Goal: Transaction & Acquisition: Download file/media

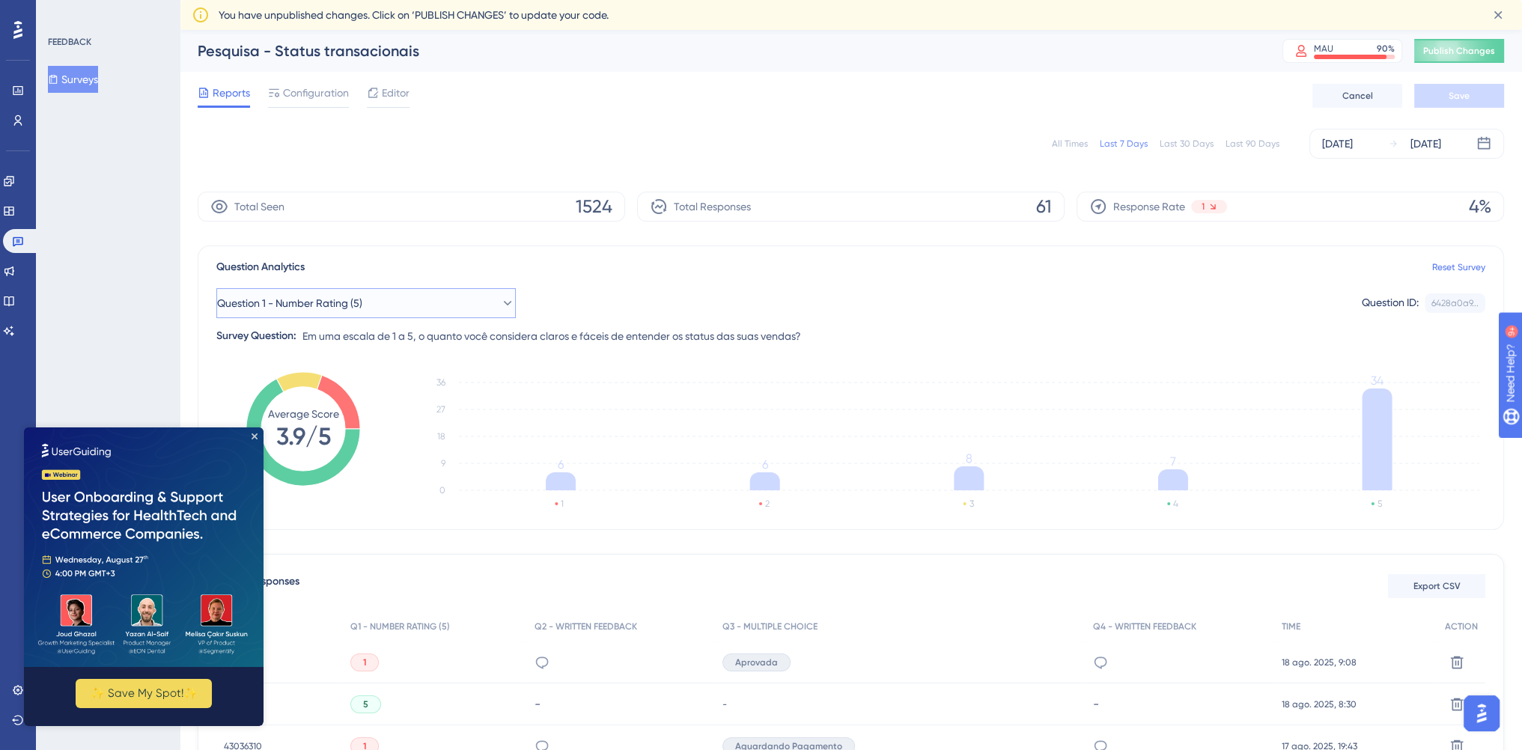
click at [481, 307] on button "Question 1 - Number Rating (5)" at bounding box center [365, 303] width 299 height 30
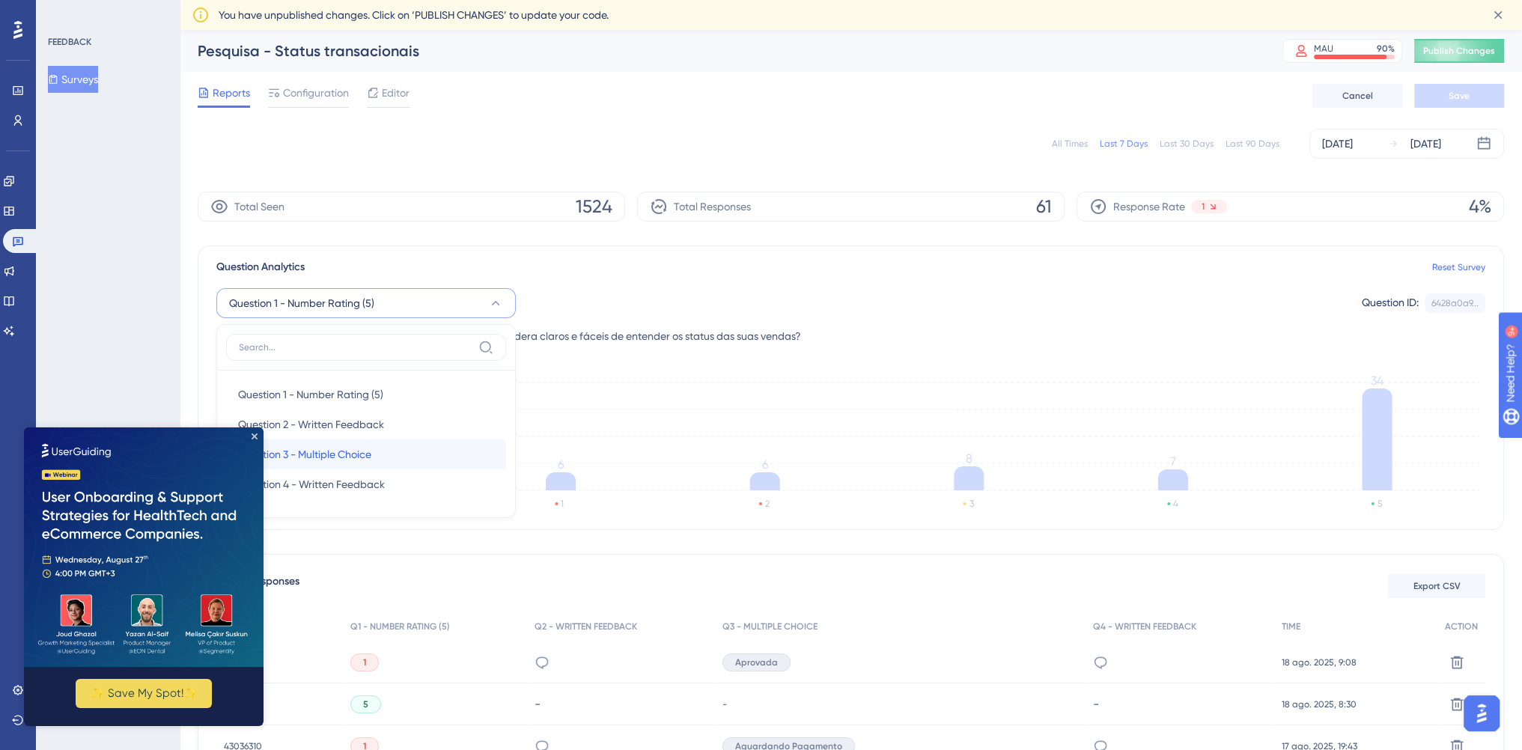
click at [375, 454] on div "Question 3 - Multiple Choice Question 3 - Multiple Choice" at bounding box center [366, 454] width 256 height 30
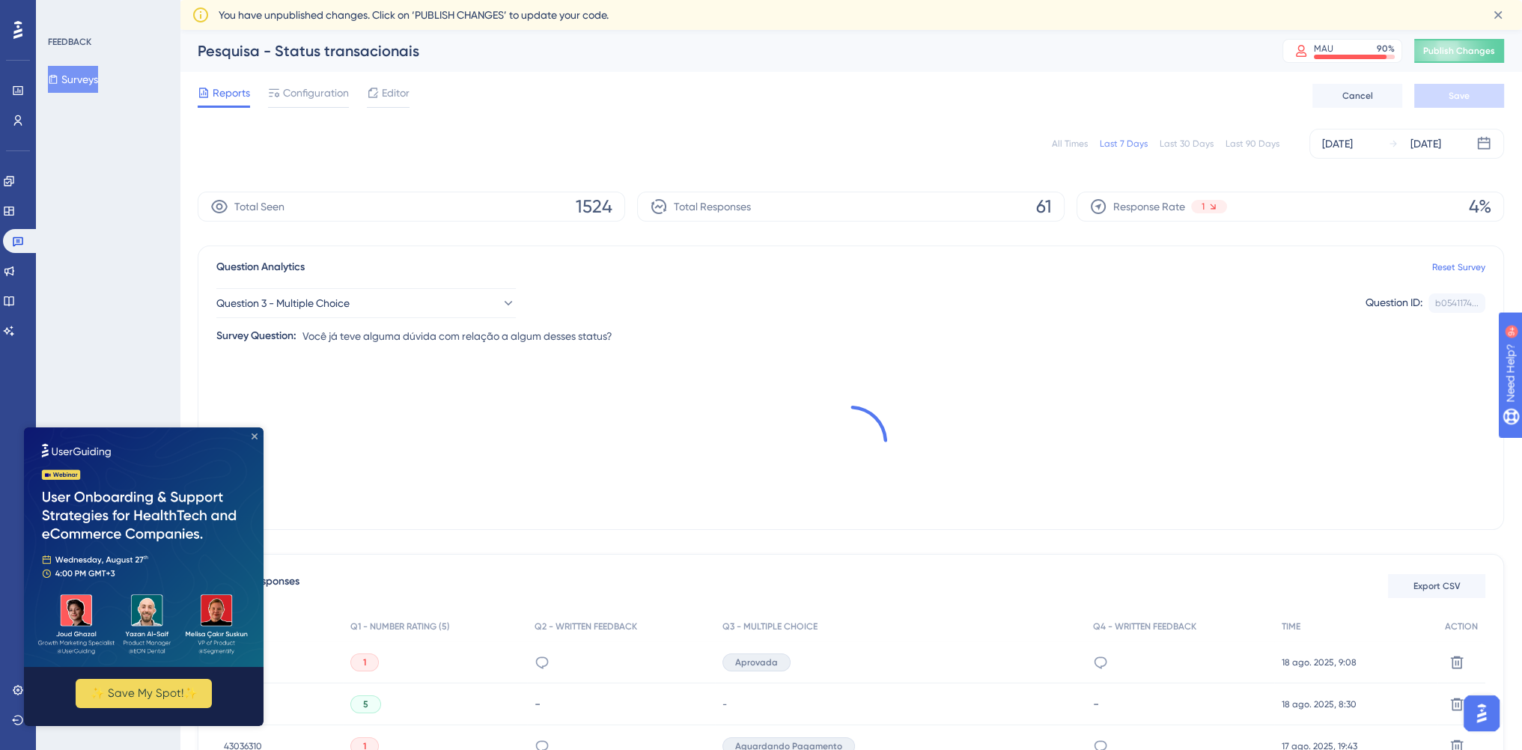
click at [252, 436] on icon "Close Preview" at bounding box center [255, 436] width 6 height 6
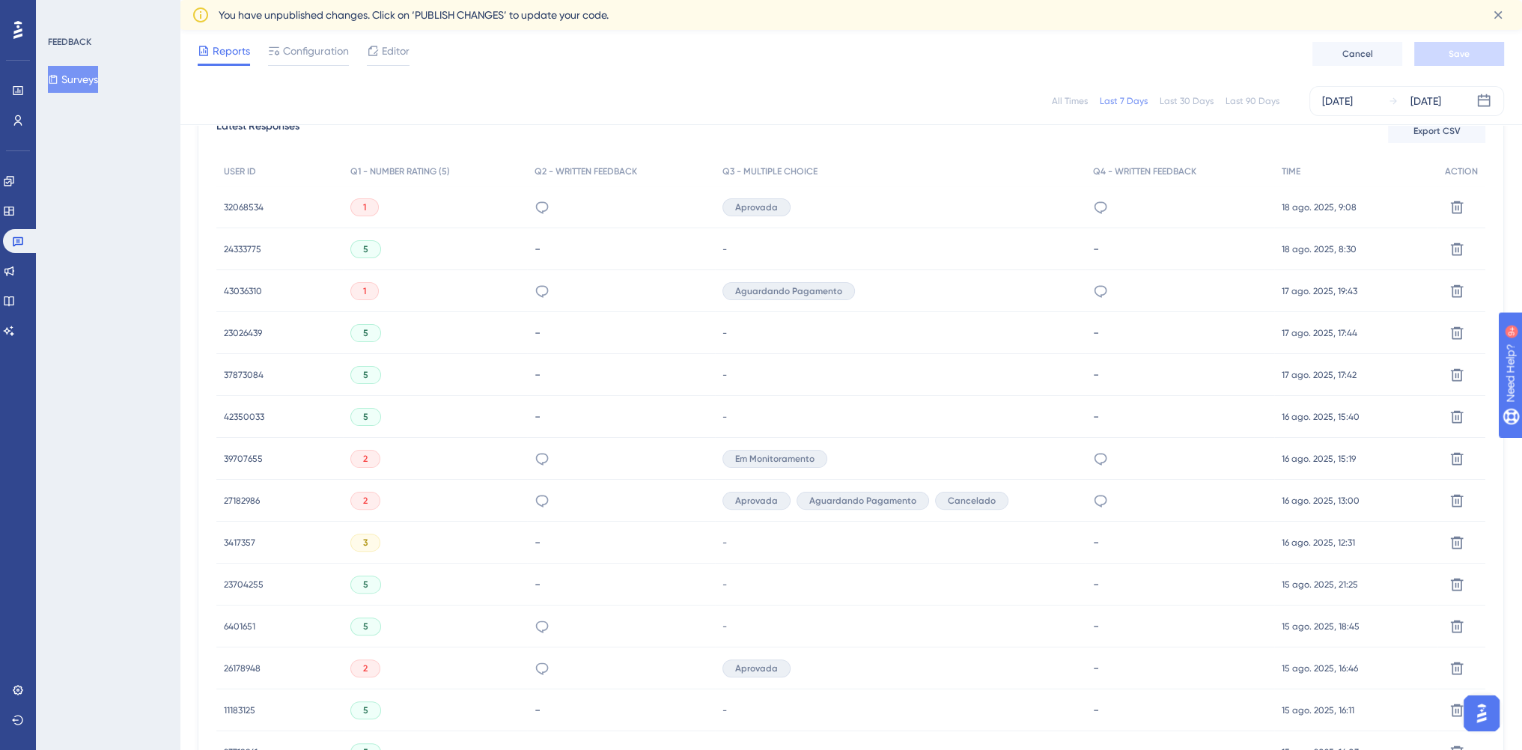
scroll to position [868, 0]
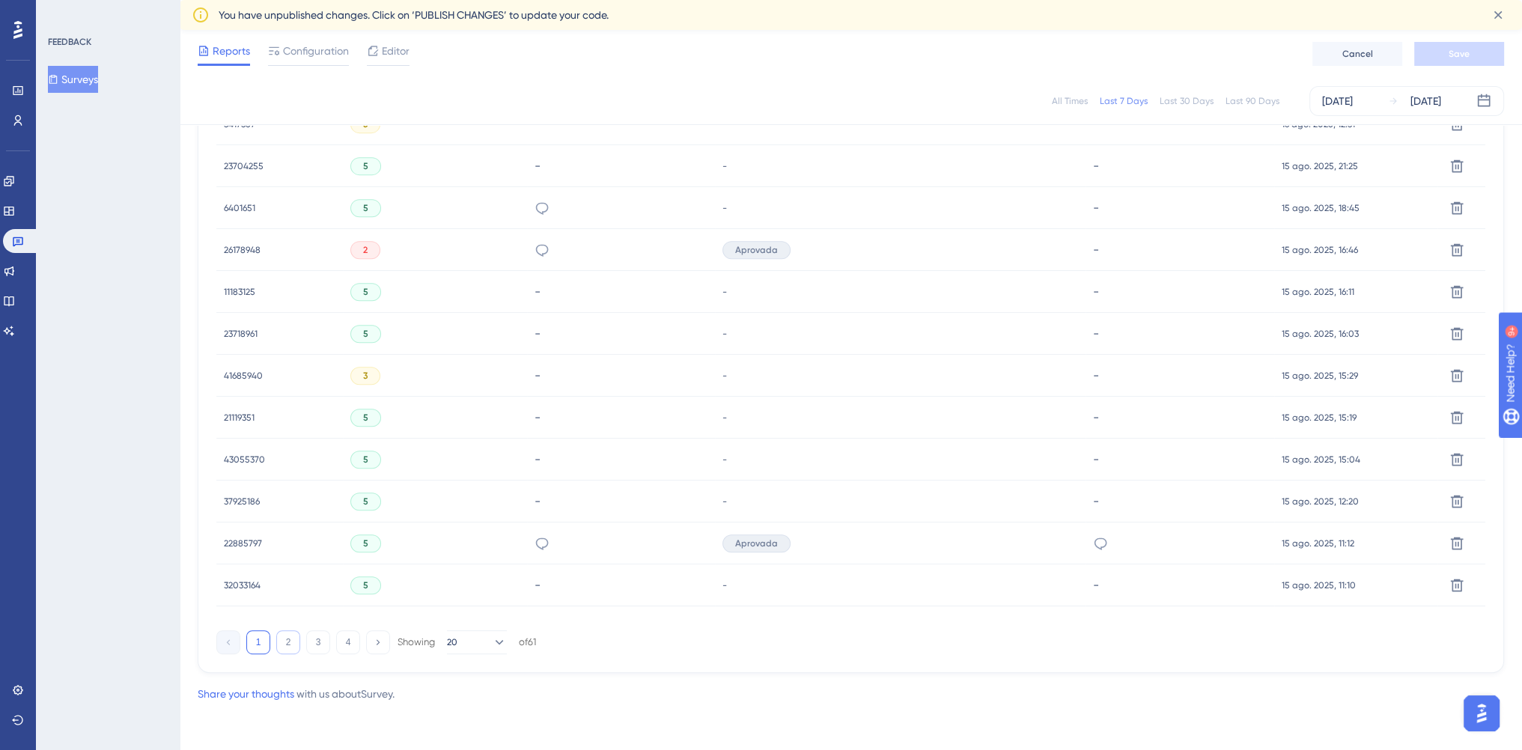
click at [293, 634] on button "2" at bounding box center [288, 642] width 24 height 24
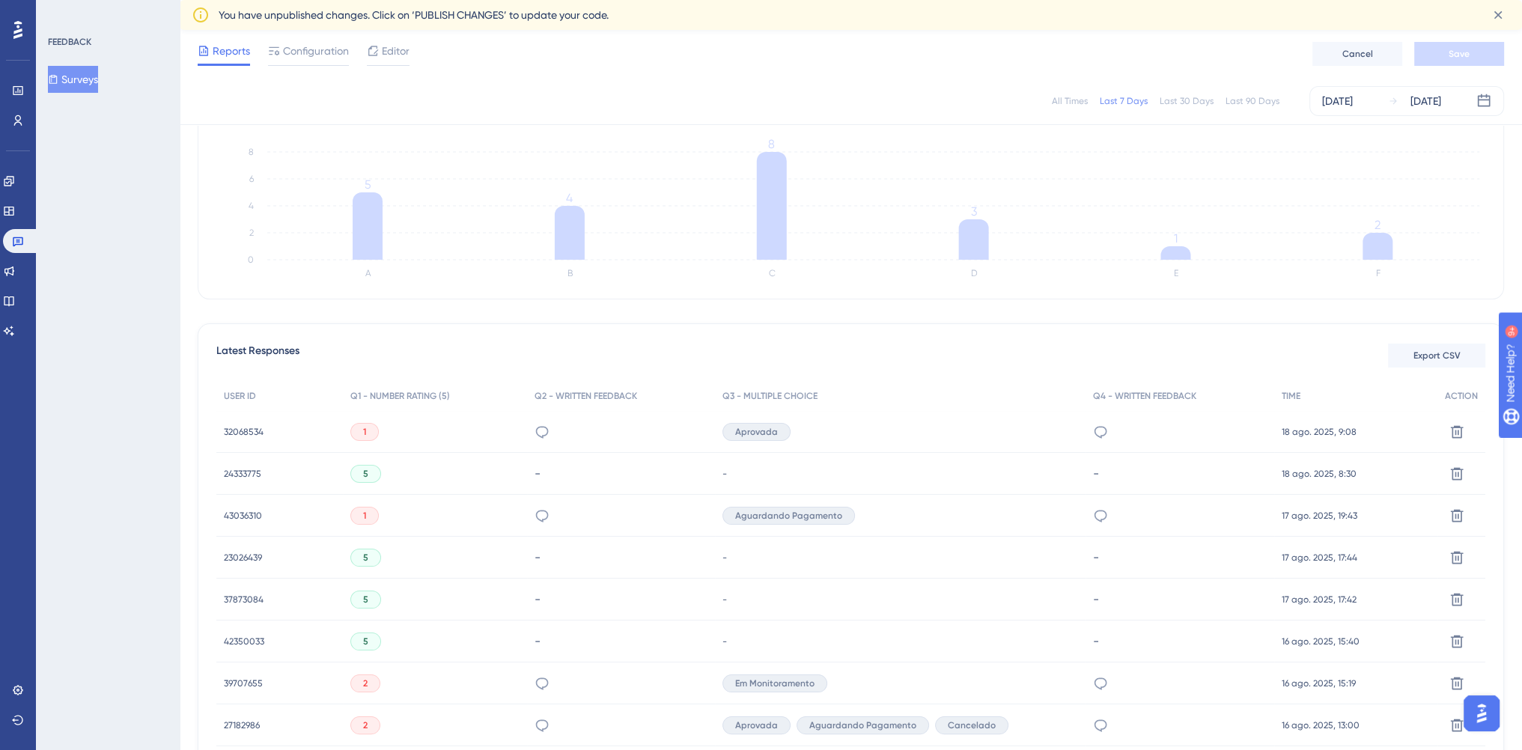
scroll to position [0, 0]
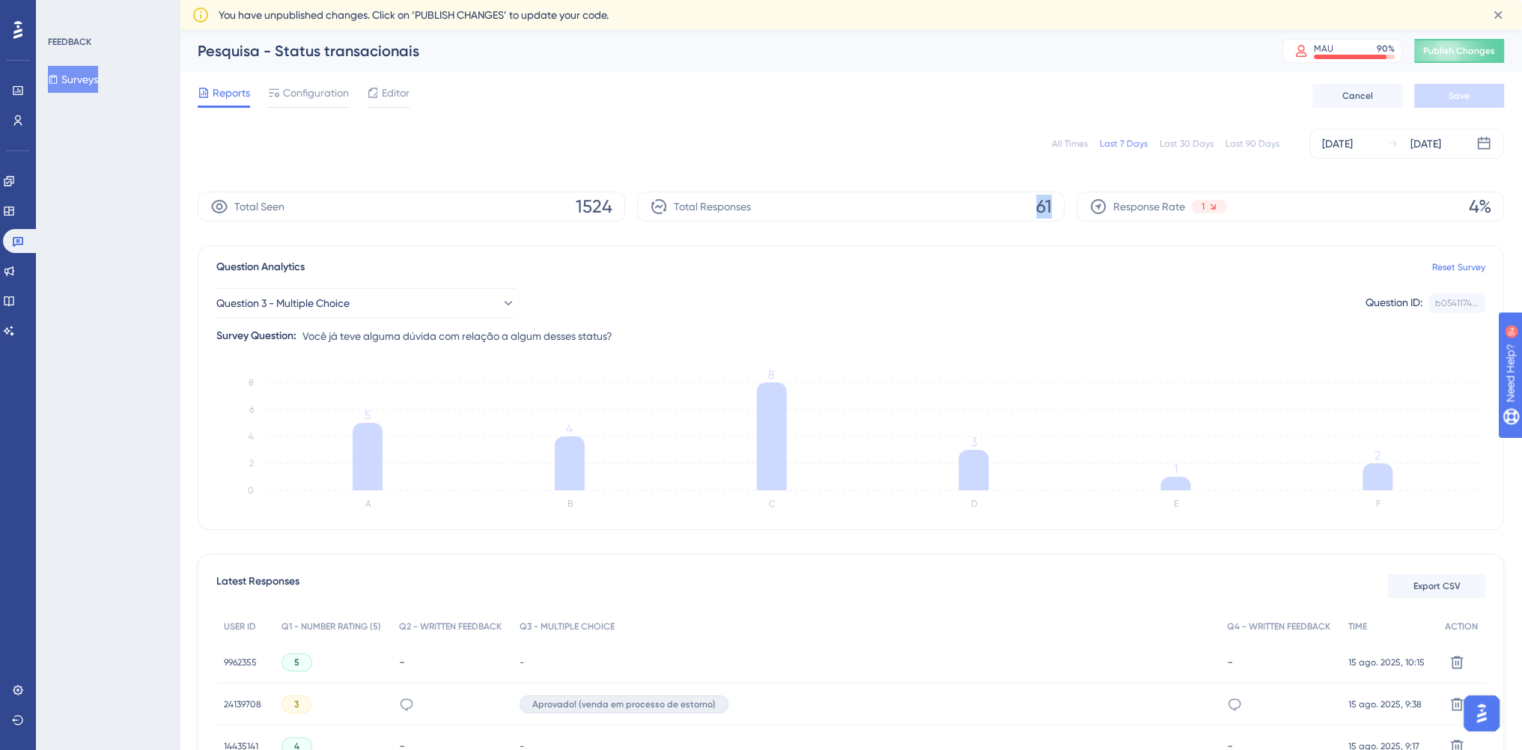
drag, startPoint x: 1034, startPoint y: 206, endPoint x: 1056, endPoint y: 206, distance: 22.5
click at [1056, 206] on div "Total Responses 61" at bounding box center [850, 207] width 427 height 30
click at [416, 307] on button "Question 3 - Multiple Choice" at bounding box center [365, 303] width 299 height 30
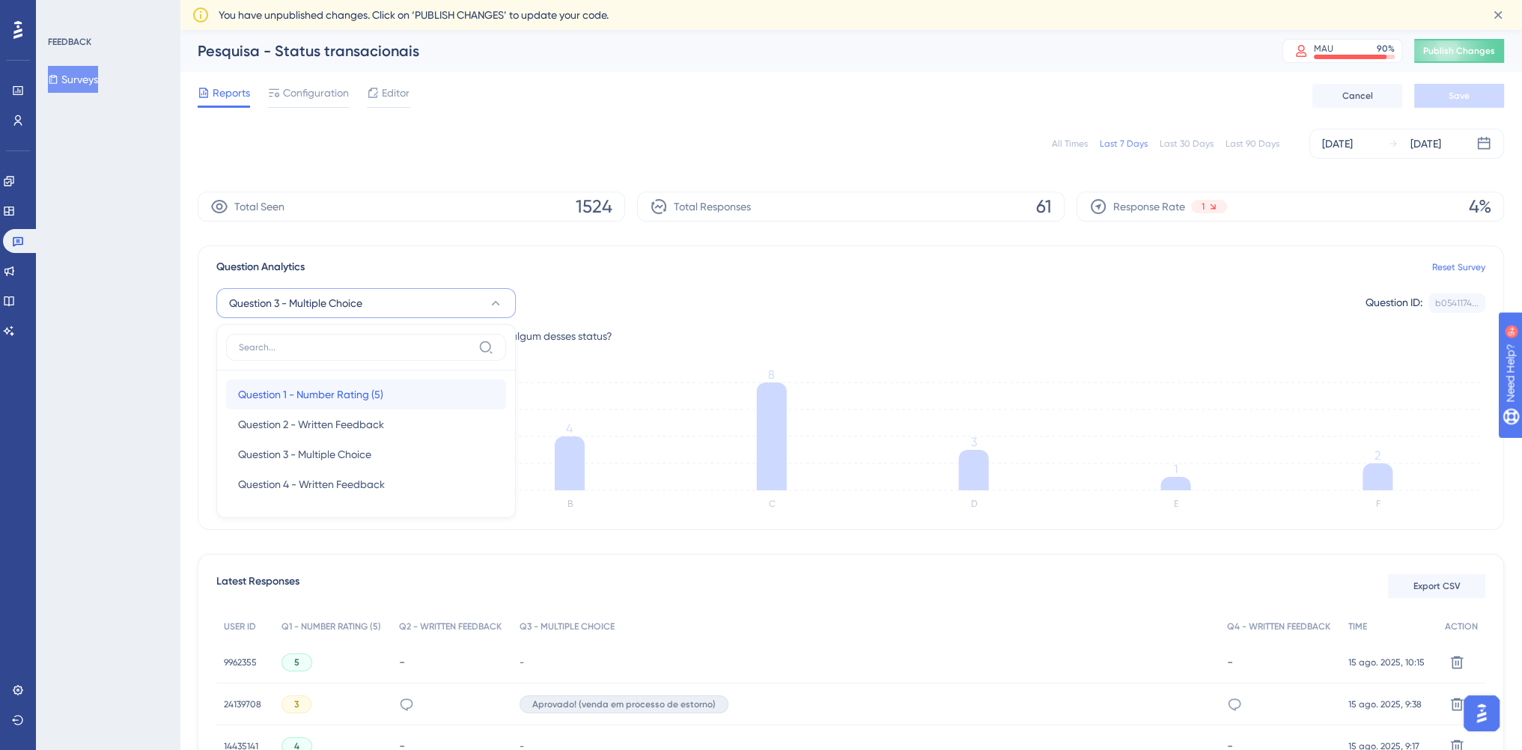
click at [334, 388] on span "Question 1 - Number Rating (5)" at bounding box center [310, 394] width 145 height 18
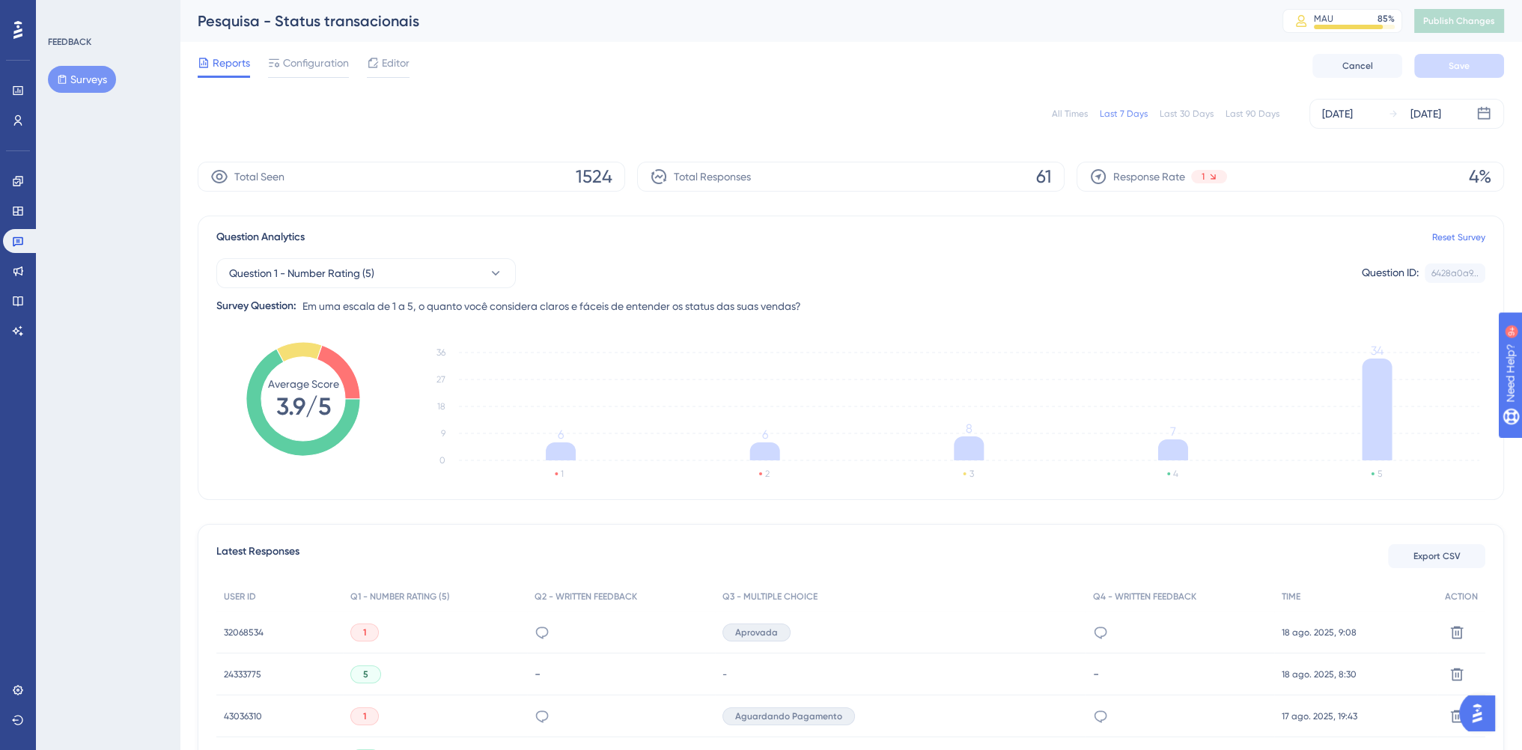
click at [1049, 174] on span "61" at bounding box center [1044, 177] width 16 height 24
click at [1085, 112] on div "All Times" at bounding box center [1070, 114] width 36 height 12
click at [1450, 561] on span "Export CSV" at bounding box center [1436, 556] width 47 height 12
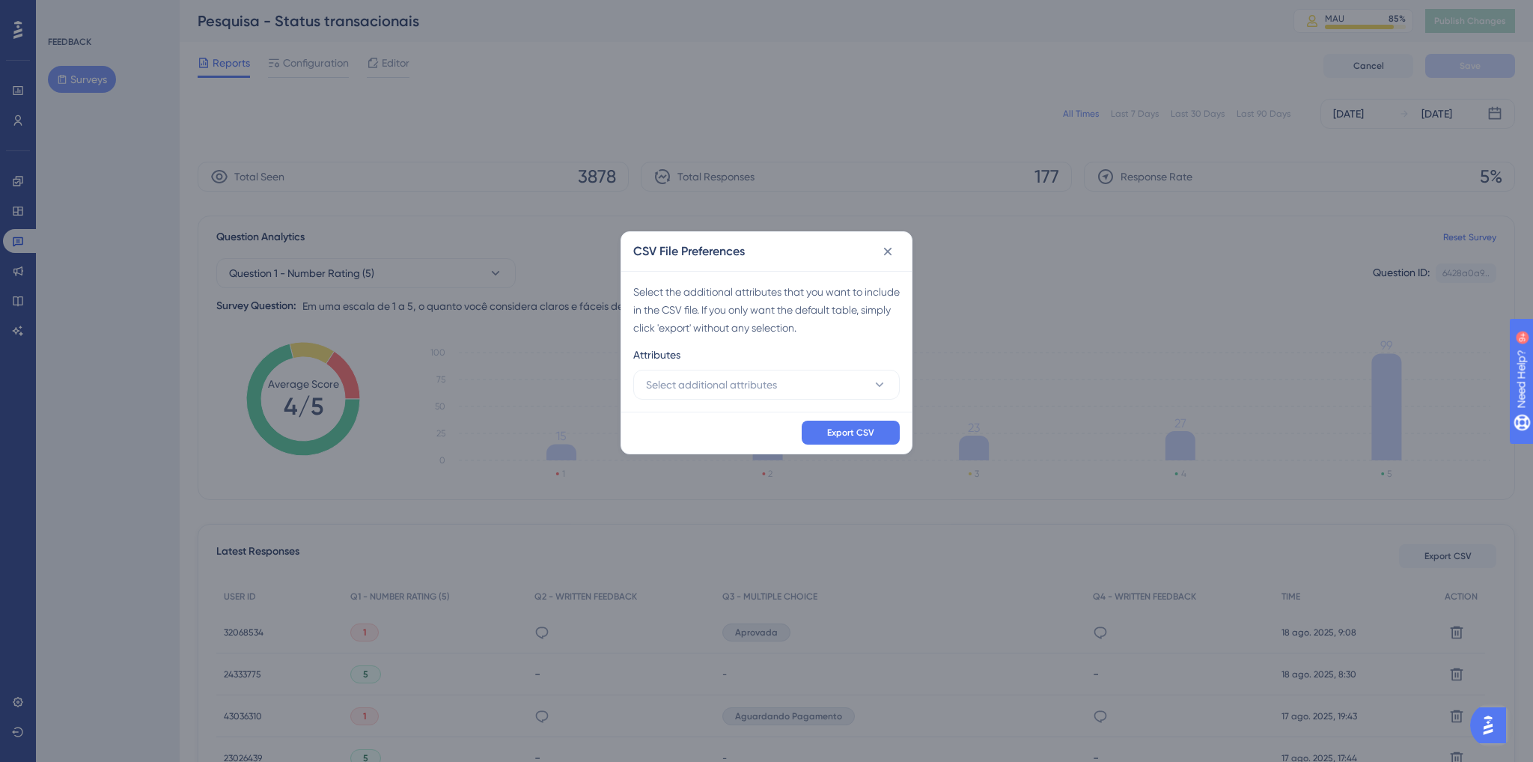
click at [829, 400] on div "Select the additional attributes that you want to include in the CSV file. If y…" at bounding box center [766, 341] width 290 height 141
click at [827, 396] on button "Select additional attributes" at bounding box center [766, 385] width 266 height 30
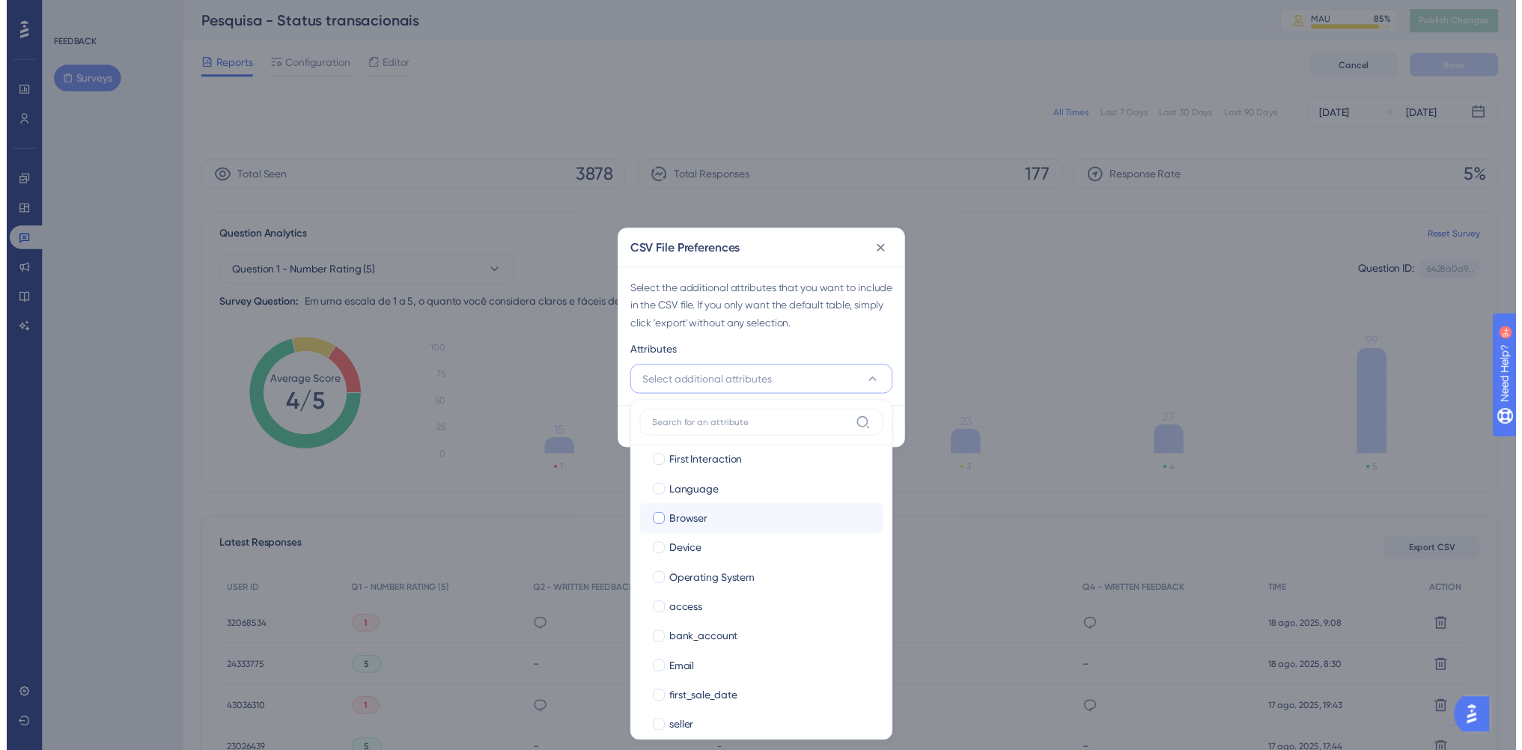
scroll to position [117, 0]
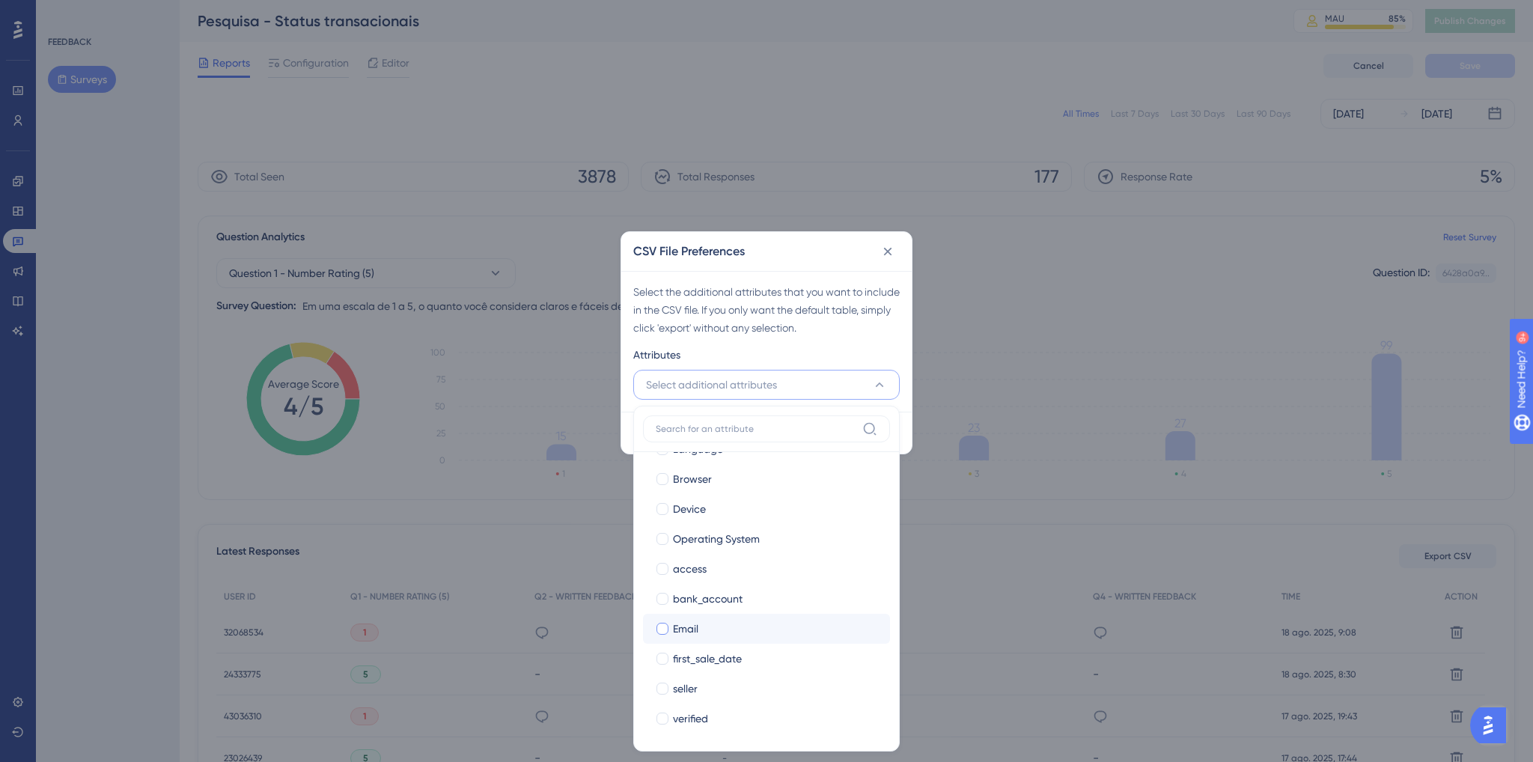
click at [730, 621] on div "Email" at bounding box center [775, 629] width 205 height 18
checkbox input "true"
click at [793, 246] on div "CSV File Preferences" at bounding box center [766, 251] width 290 height 39
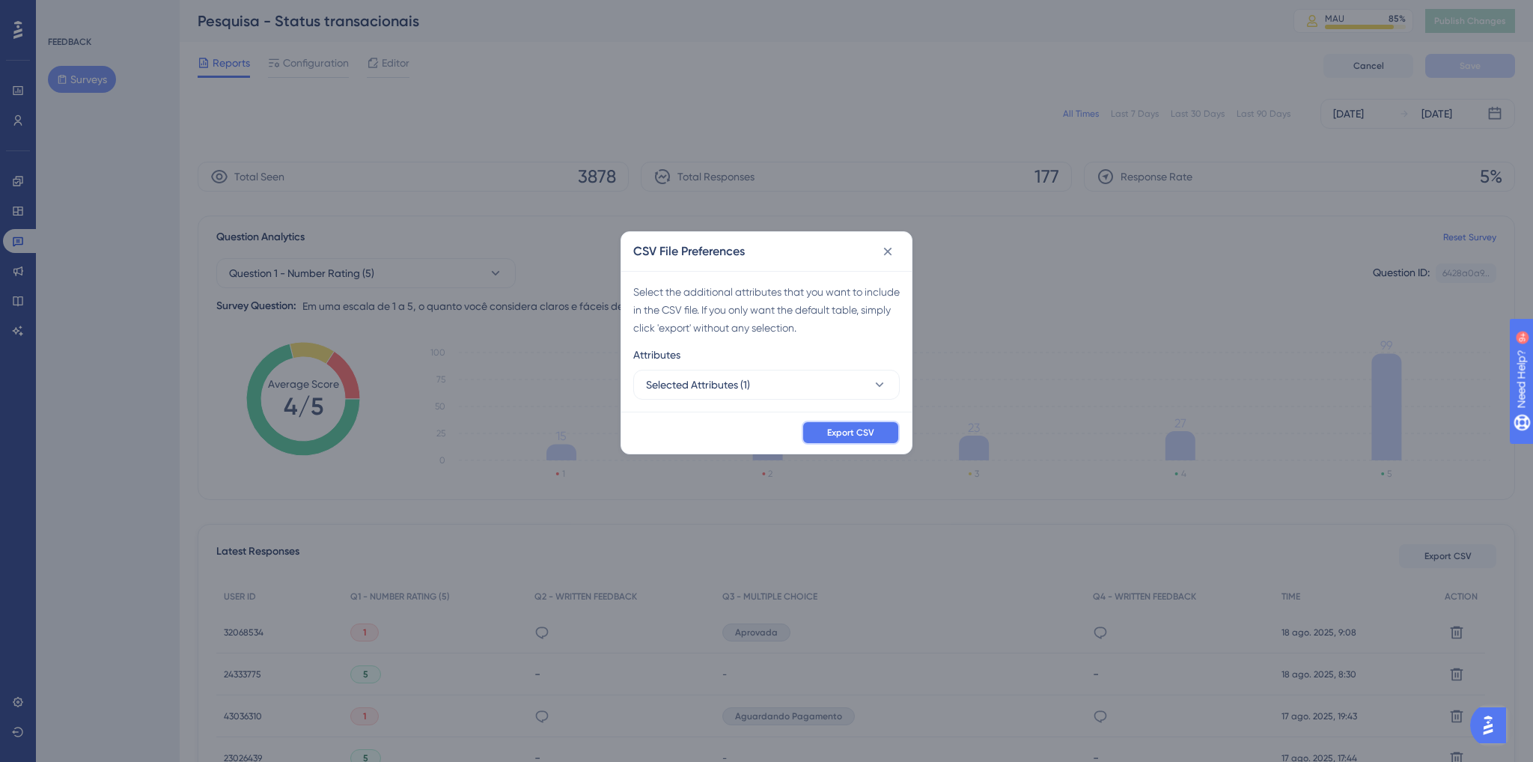
click at [850, 439] on button "Export CSV" at bounding box center [851, 433] width 98 height 24
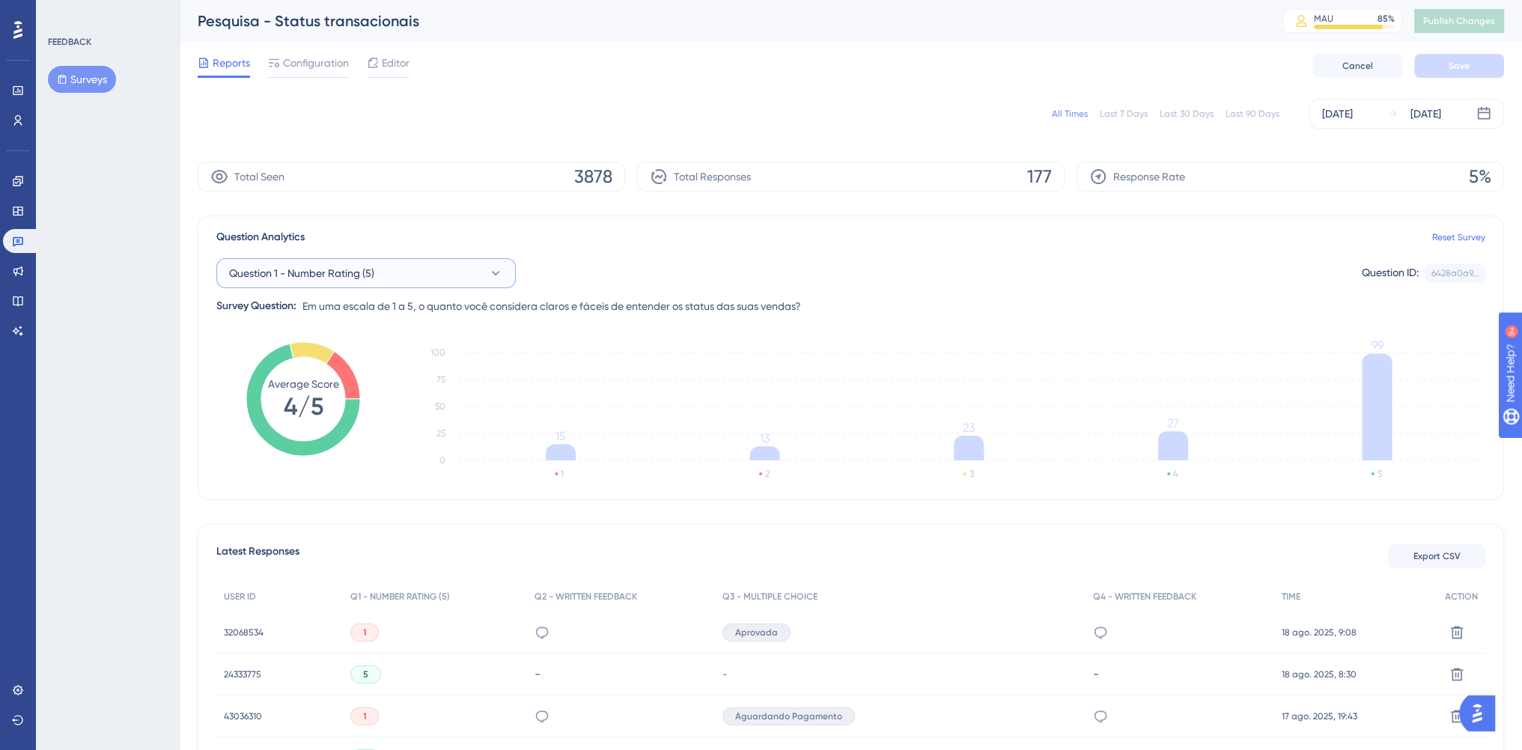
click at [402, 273] on button "Question 1 - Number Rating (5)" at bounding box center [365, 273] width 299 height 30
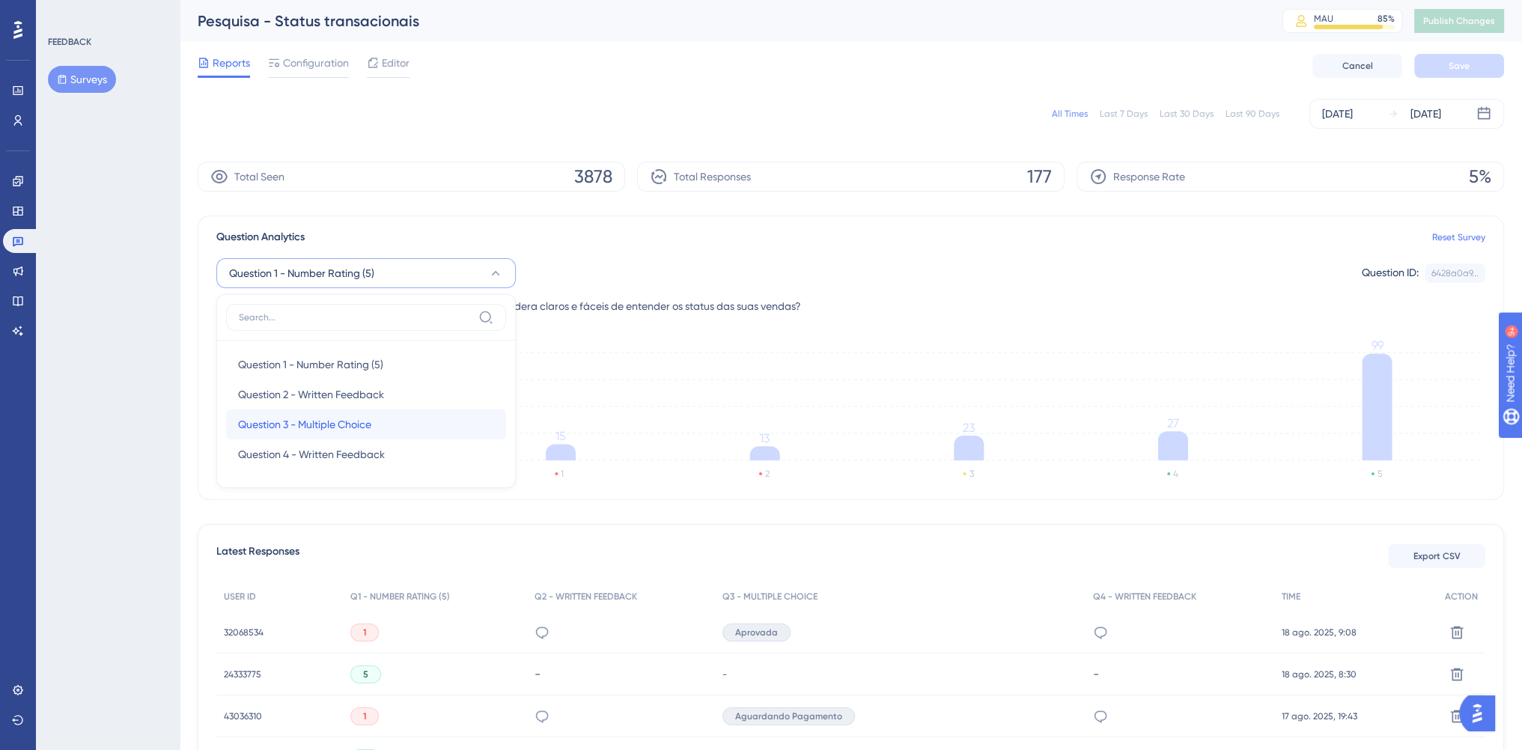
click at [366, 420] on span "Question 3 - Multiple Choice" at bounding box center [304, 424] width 133 height 18
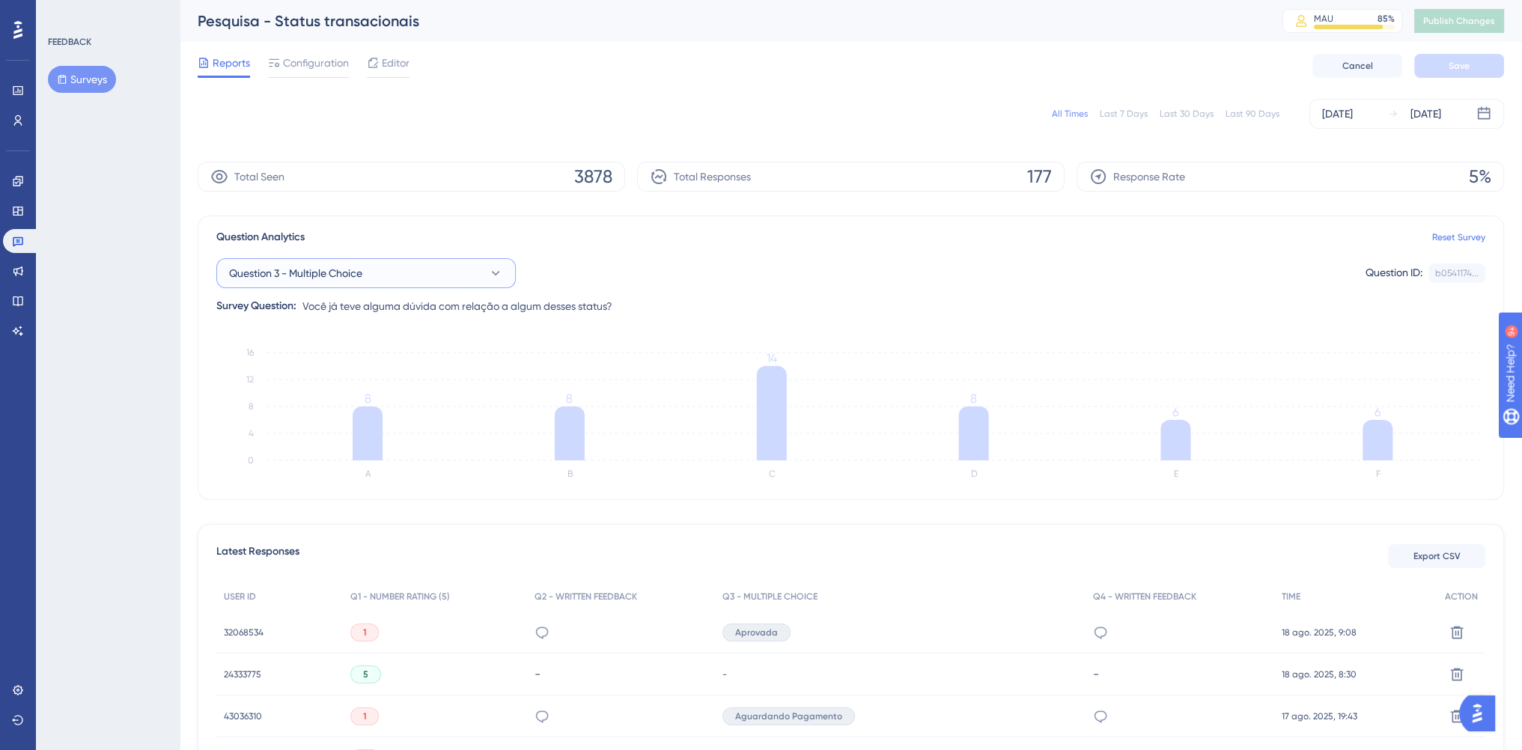
click at [475, 266] on button "Question 3 - Multiple Choice" at bounding box center [365, 273] width 299 height 30
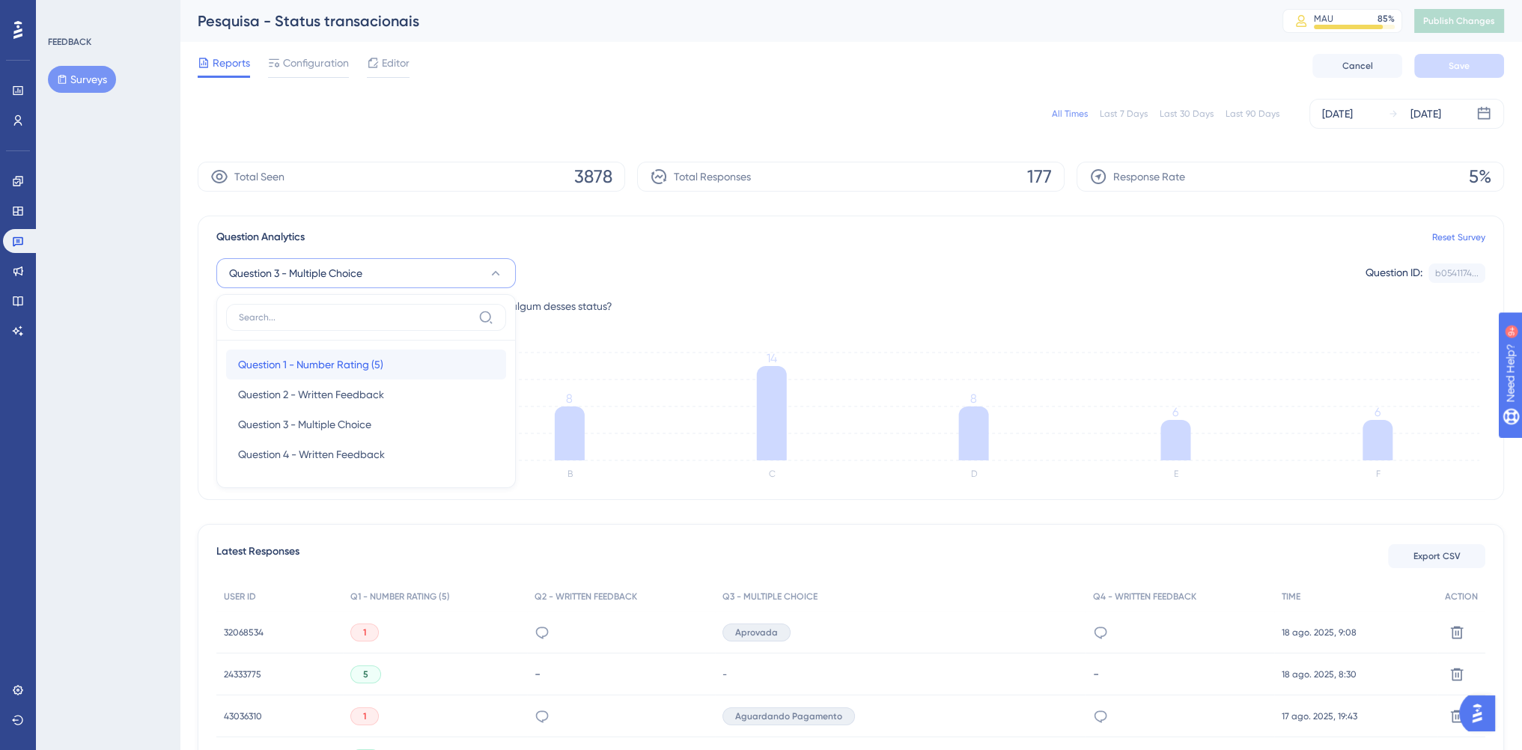
click at [407, 354] on div "Question 1 - Number Rating (5) Question 1 - Number Rating (5)" at bounding box center [366, 365] width 256 height 30
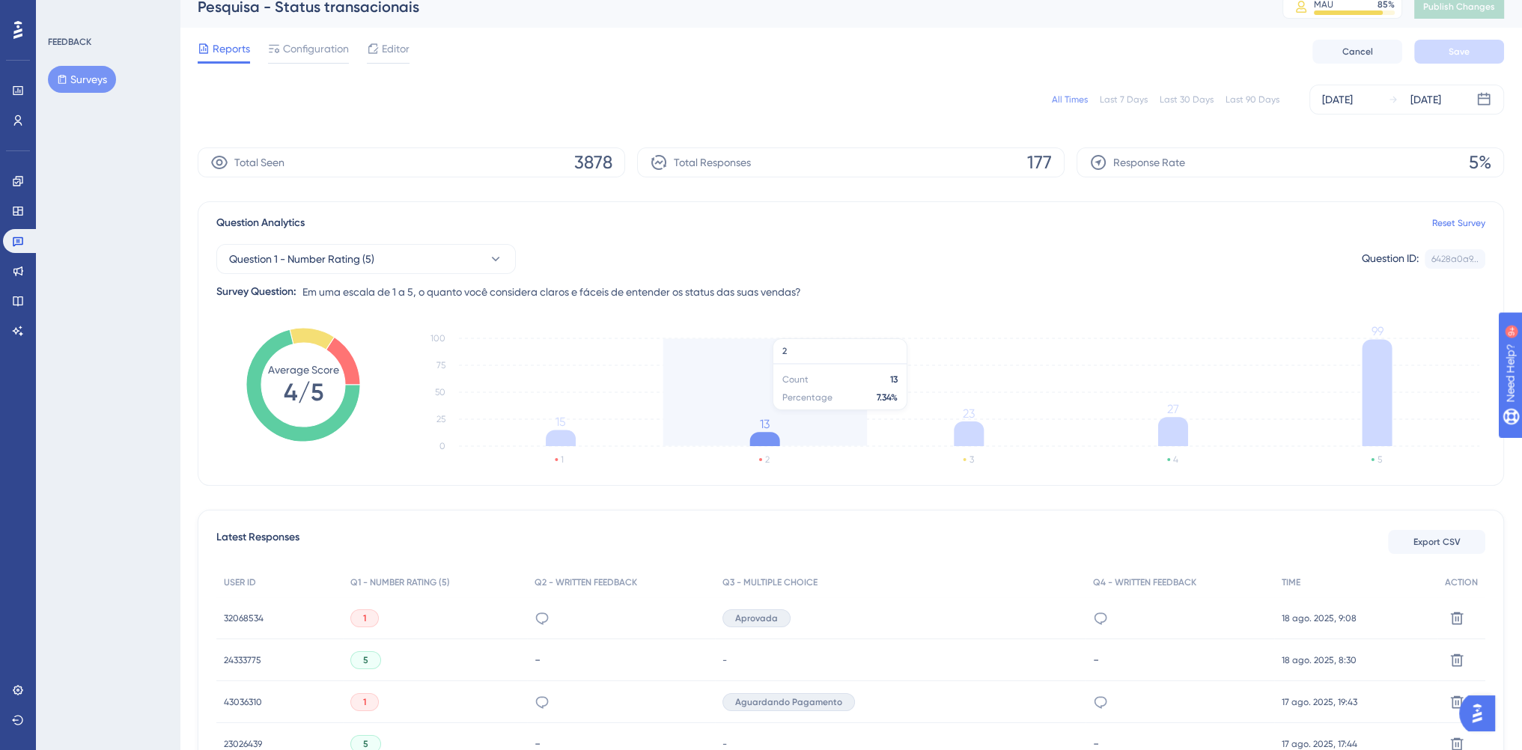
scroll to position [0, 0]
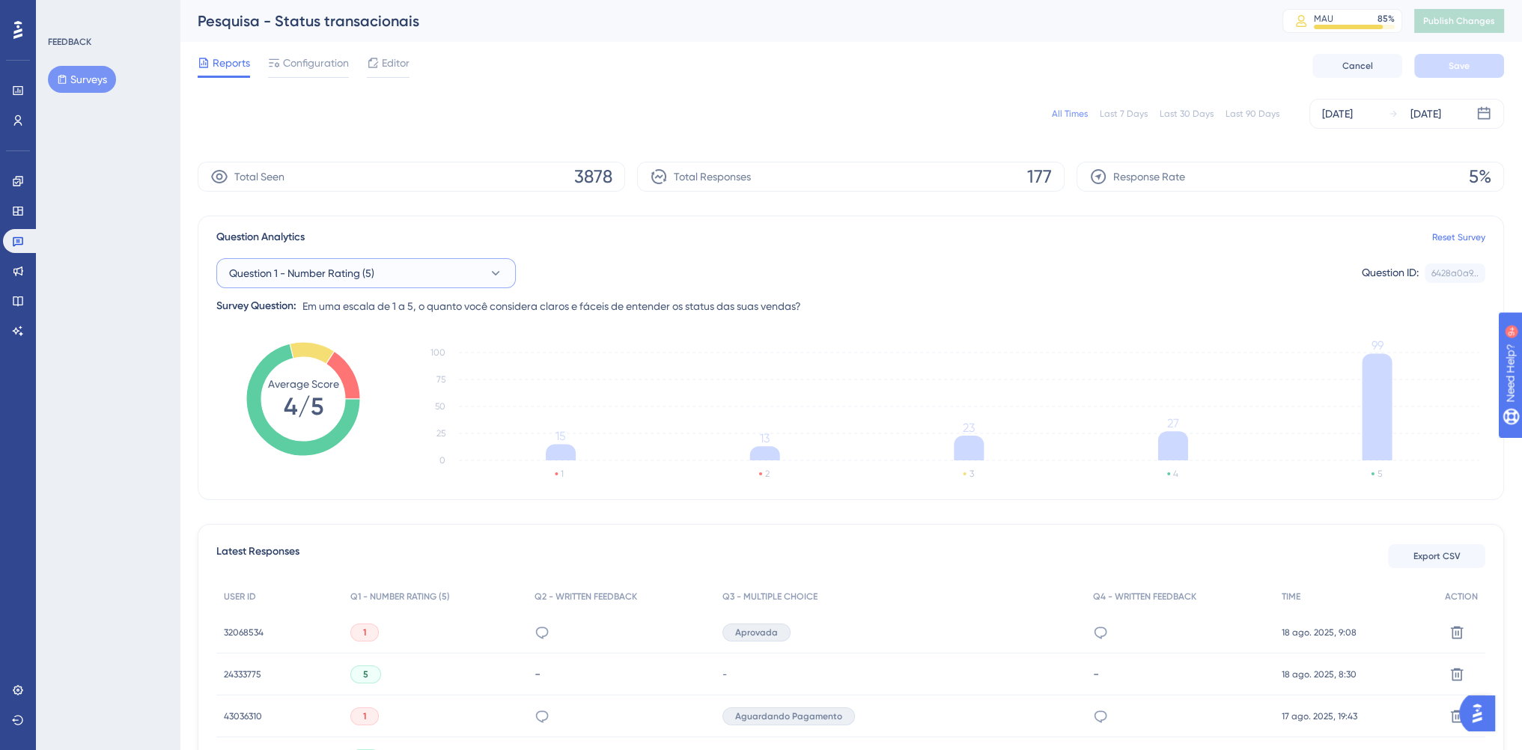
click at [464, 282] on button "Question 1 - Number Rating (5)" at bounding box center [365, 273] width 299 height 30
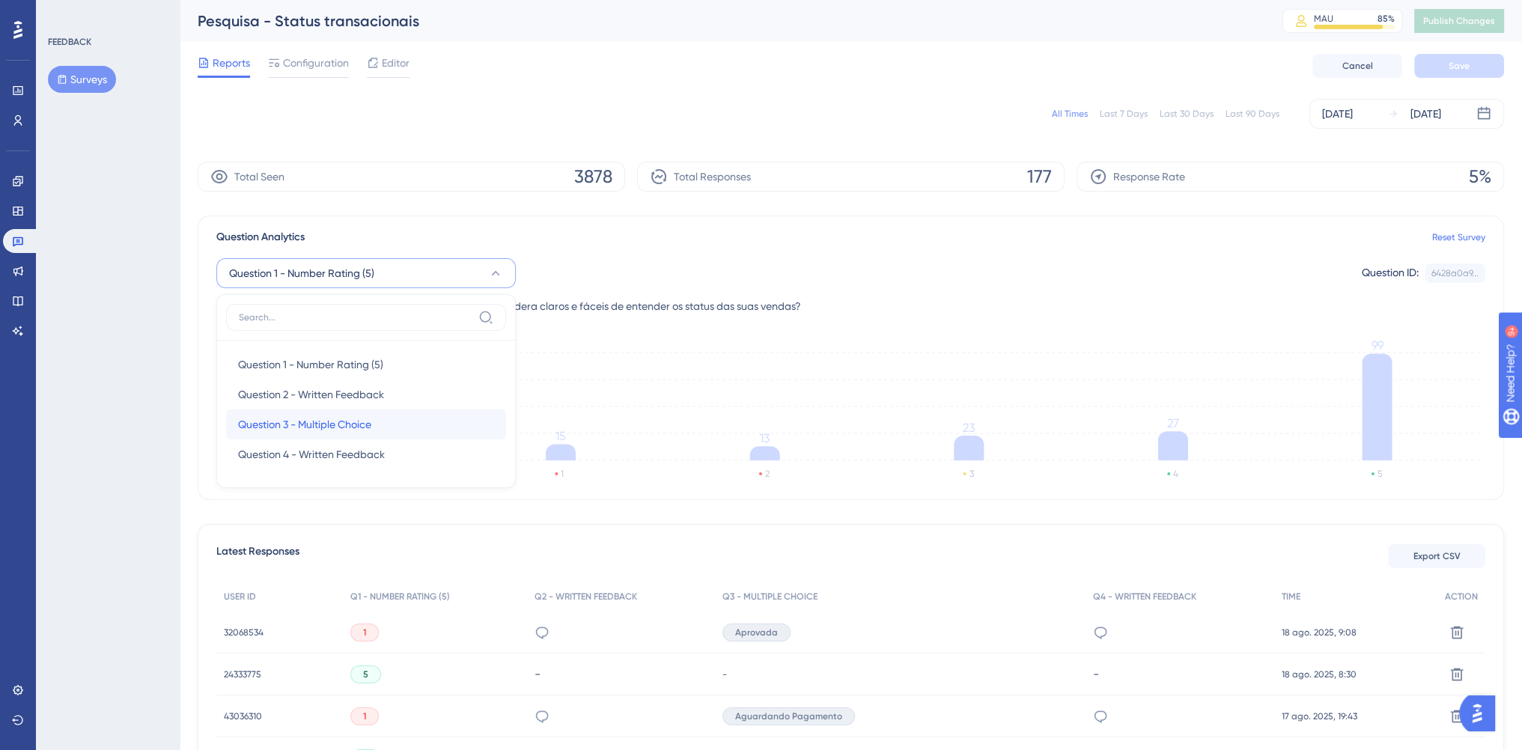
click at [380, 426] on div "Question 3 - Multiple Choice Question 3 - Multiple Choice" at bounding box center [366, 424] width 256 height 30
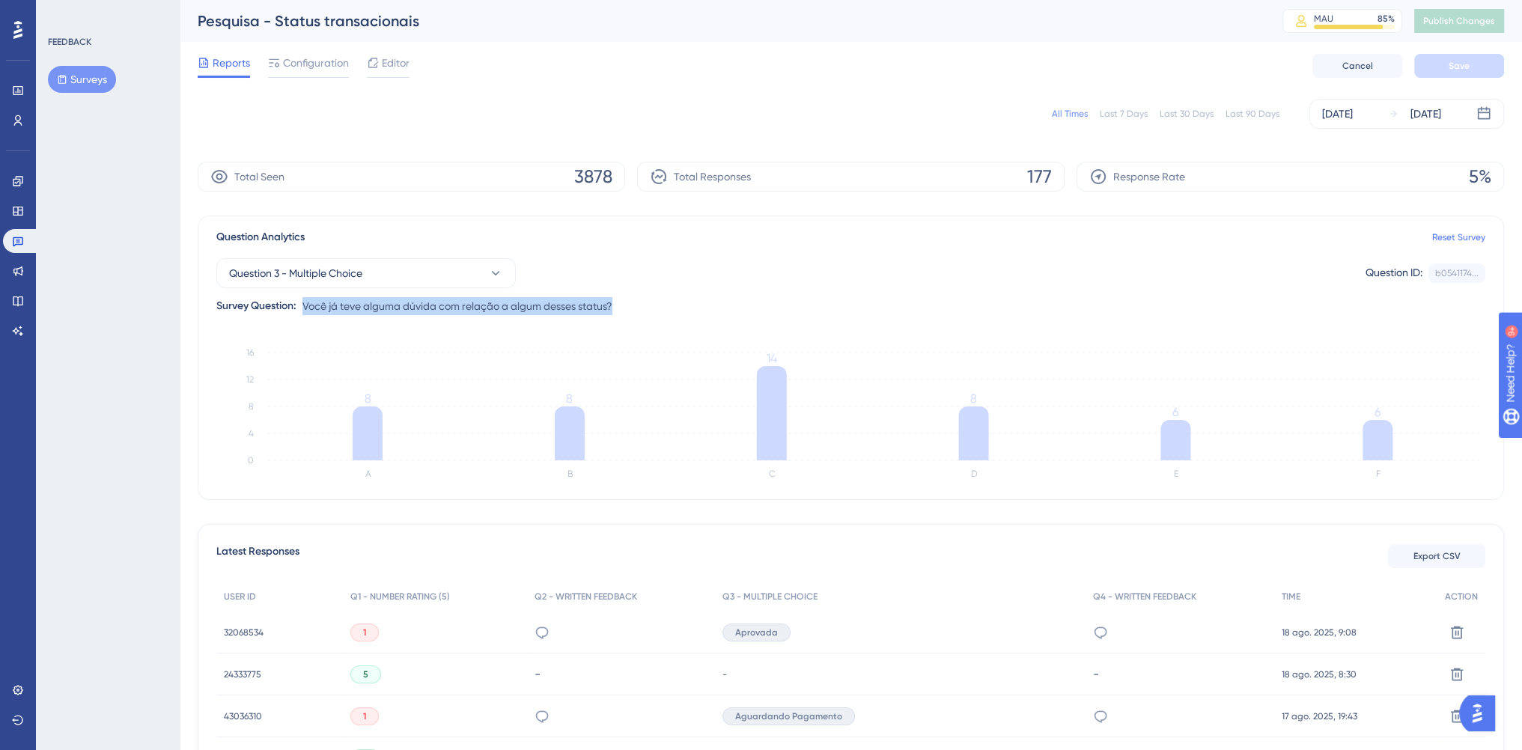
drag, startPoint x: 621, startPoint y: 305, endPoint x: 305, endPoint y: 306, distance: 315.1
click at [305, 306] on div "Question 3 - Multiple Choice Question ID: b0541174... Copy Survey Question: Voc…" at bounding box center [850, 280] width 1269 height 69
copy span "Você já teve alguma dúvida com relação a algum desses status?"
